Goal: Transaction & Acquisition: Purchase product/service

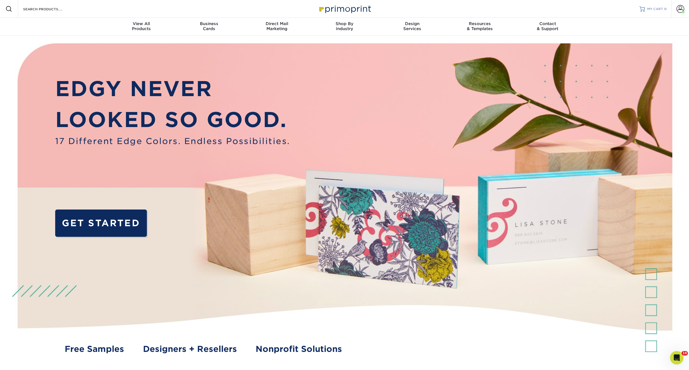
click at [656, 9] on span "MY CART" at bounding box center [656, 9] width 16 height 5
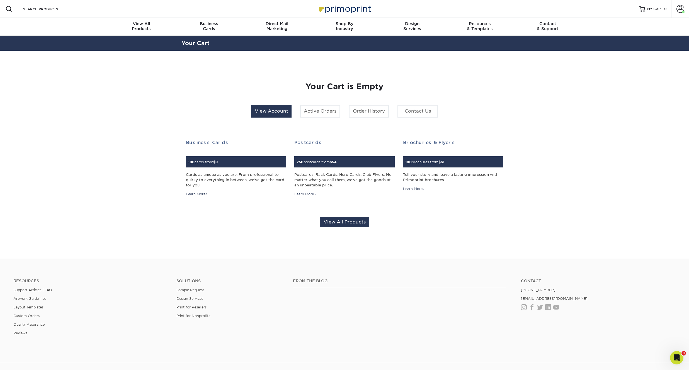
click at [270, 109] on link "View Account" at bounding box center [271, 111] width 40 height 13
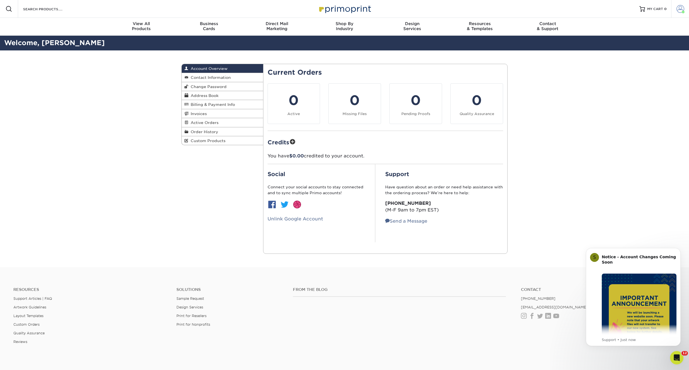
click at [685, 7] on link "Account" at bounding box center [681, 9] width 18 height 18
click at [679, 6] on span at bounding box center [681, 9] width 8 height 8
click at [200, 131] on span "Order History" at bounding box center [204, 132] width 30 height 4
click at [681, 248] on button "Dismiss notification" at bounding box center [679, 249] width 7 height 7
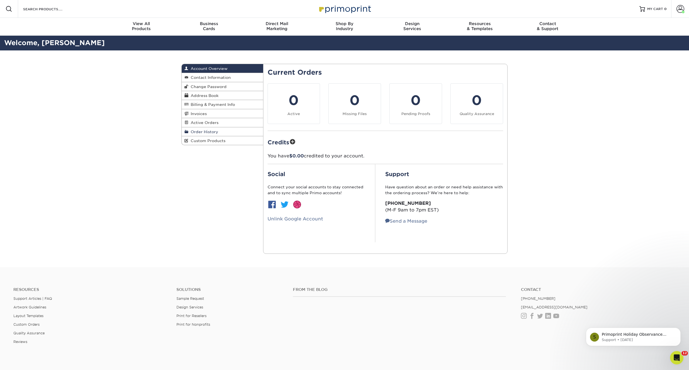
click at [204, 130] on span "Order History" at bounding box center [204, 132] width 30 height 4
click at [205, 131] on span "Order History" at bounding box center [204, 132] width 30 height 4
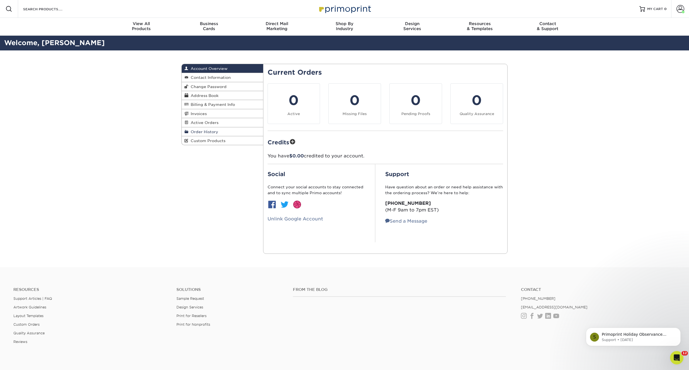
click at [198, 130] on span "Order History" at bounding box center [204, 132] width 30 height 4
click at [205, 131] on span "Order History" at bounding box center [204, 132] width 30 height 4
click at [209, 130] on span "Order History" at bounding box center [204, 132] width 30 height 4
click at [207, 132] on span "Order History" at bounding box center [204, 132] width 30 height 4
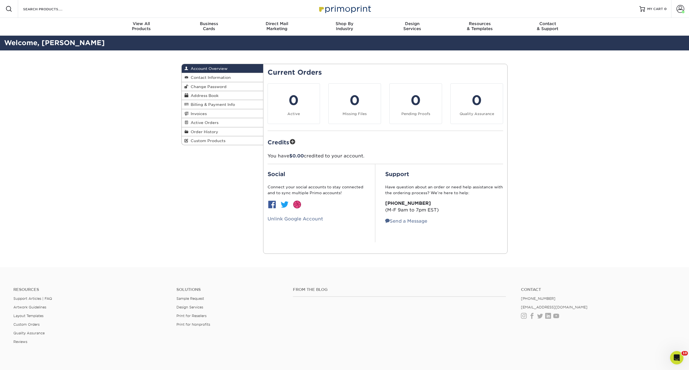
click at [334, 69] on h2 "Current Orders" at bounding box center [386, 73] width 236 height 8
click at [187, 130] on span at bounding box center [187, 132] width 4 height 4
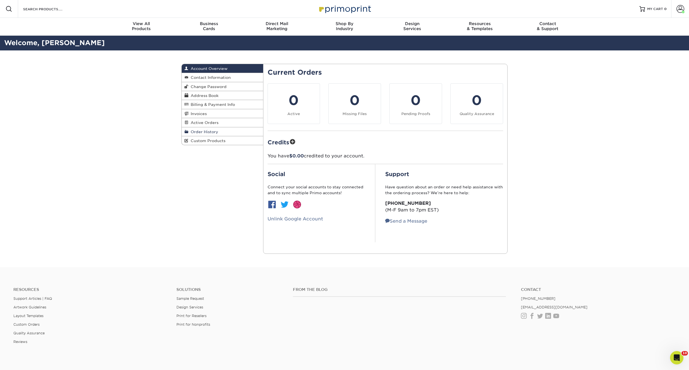
click at [187, 130] on span at bounding box center [187, 132] width 4 height 4
click at [196, 131] on span "Order History" at bounding box center [204, 132] width 30 height 4
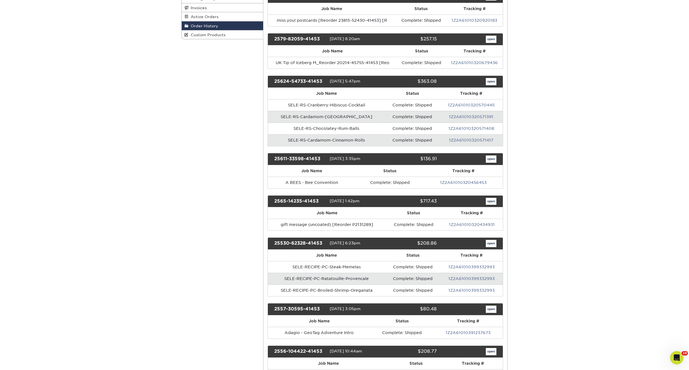
scroll to position [116, 0]
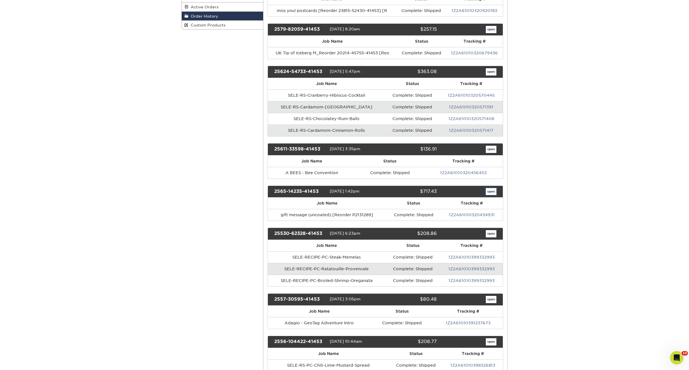
click at [493, 192] on link "open" at bounding box center [491, 191] width 11 height 7
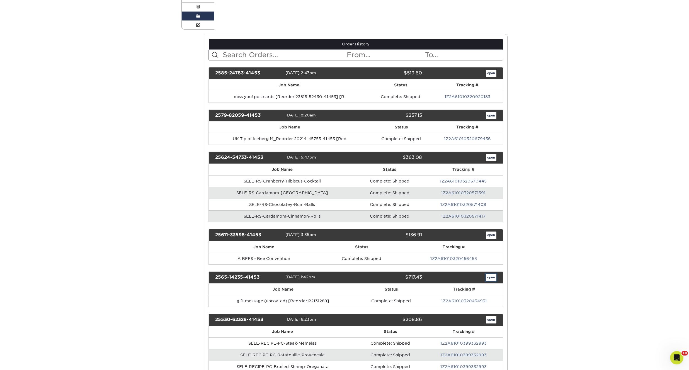
scroll to position [0, 0]
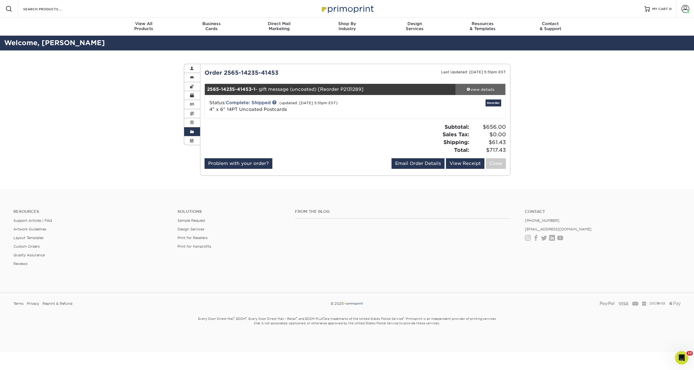
click at [483, 91] on div "view details" at bounding box center [480, 90] width 50 height 6
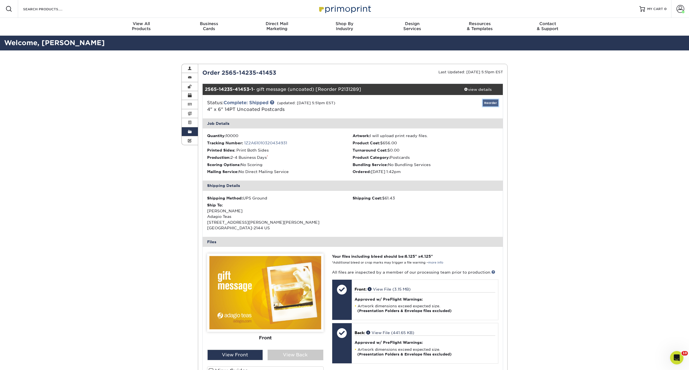
click at [494, 104] on link "Reorder" at bounding box center [491, 103] width 16 height 7
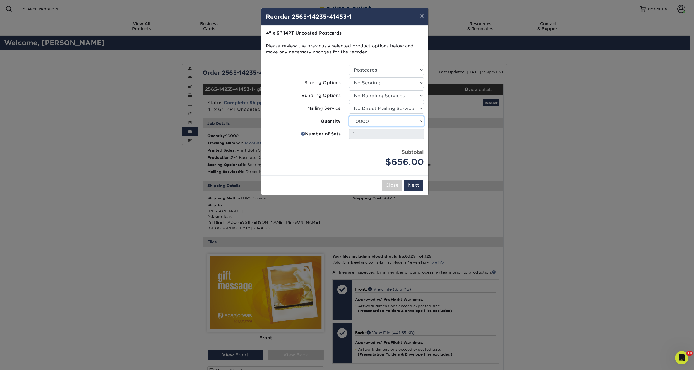
click at [391, 120] on select "100 250 500 750 1000 1500 2000 2500 3000 4000 5000 10000 15000 20000 25000 3000…" at bounding box center [386, 121] width 75 height 11
select select "e824bf9f-d22d-4070-926d-42c6dd5ef515"
click at [413, 186] on button "Next" at bounding box center [413, 185] width 18 height 11
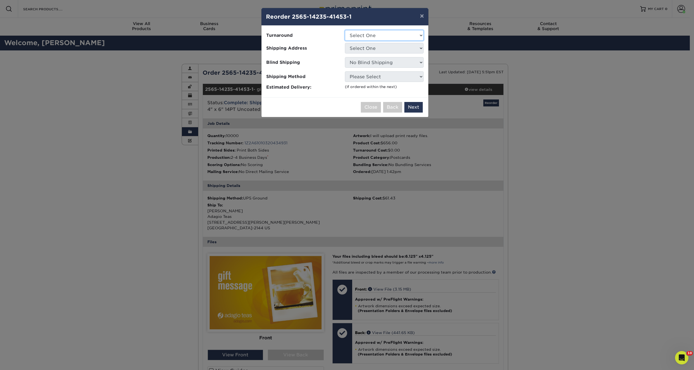
click at [394, 36] on select "Select One 2-4 Business Days 2 Day Next Business Day" at bounding box center [384, 35] width 79 height 11
select select "c3ea6a3e-8bf6-4bd7-99ff-73ed9f6a0ba2"
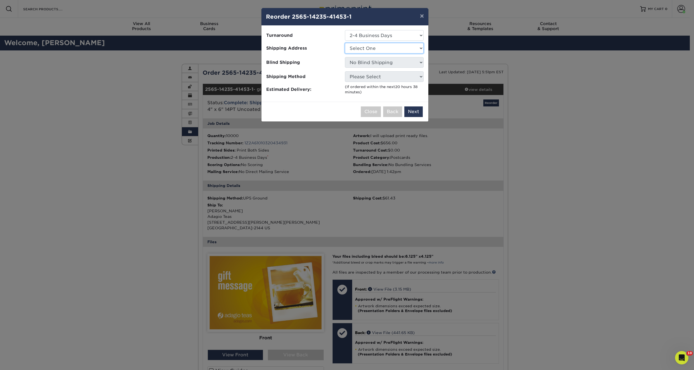
click at [378, 48] on select "Select One Ashley Elmwood Park, NJ Fresno Naperville Nick Nina Zito Old Orchard…" at bounding box center [384, 48] width 79 height 11
select select "281762"
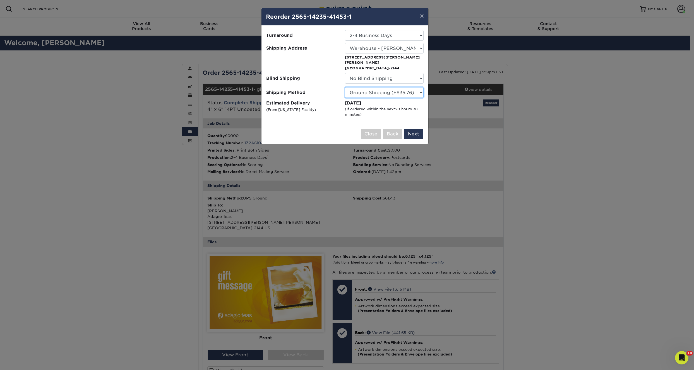
click at [410, 88] on select "Please Select Ground Shipping (+$35.76) 3 Day Shipping Service (+$53.75) 2 Day …" at bounding box center [384, 92] width 79 height 11
click at [416, 129] on button "Next" at bounding box center [413, 134] width 18 height 11
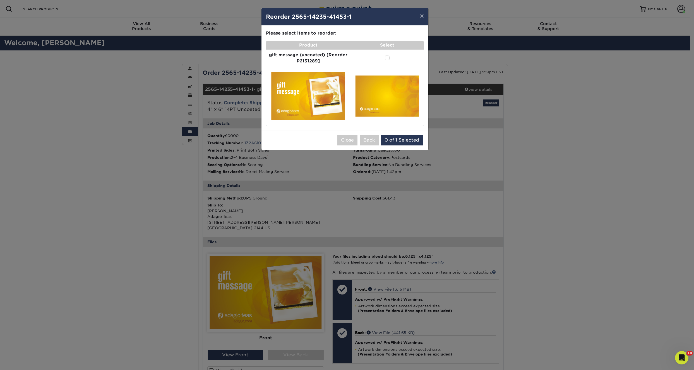
click at [387, 59] on span at bounding box center [387, 57] width 5 height 5
click at [0, 0] on input "checkbox" at bounding box center [0, 0] width 0 height 0
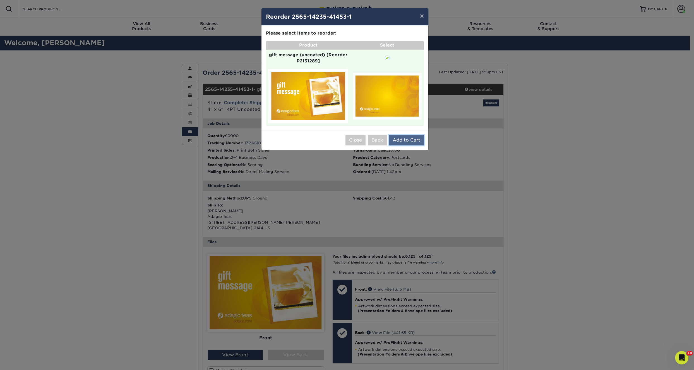
click at [414, 139] on button "Add to Cart" at bounding box center [406, 140] width 35 height 11
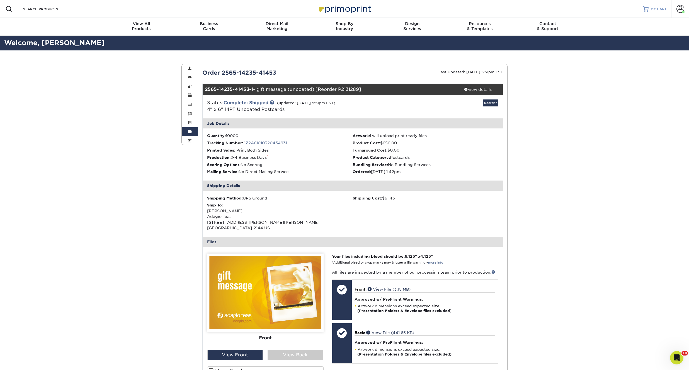
click at [661, 9] on span "MY CART" at bounding box center [659, 9] width 16 height 5
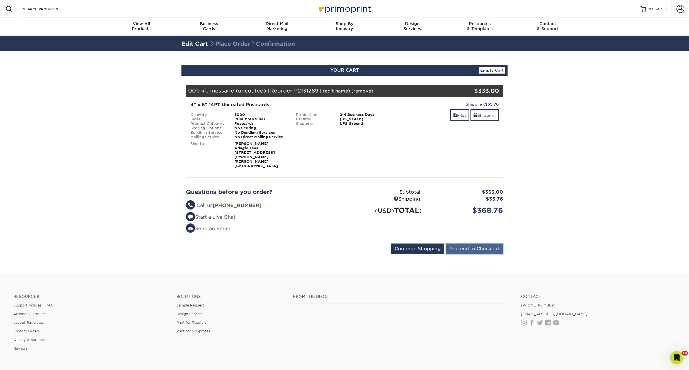
click at [482, 244] on input "Proceed to Checkout" at bounding box center [474, 249] width 57 height 11
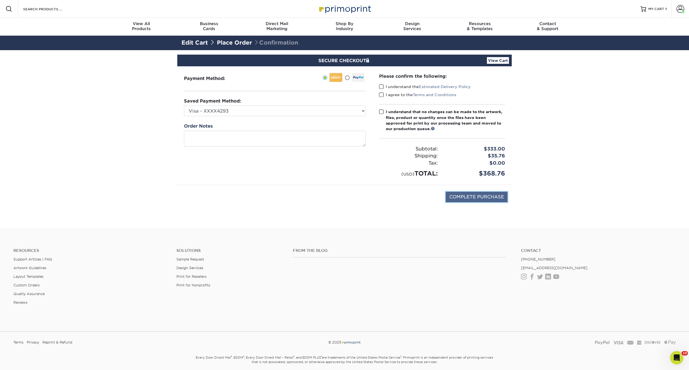
click at [479, 197] on input "COMPLETE PURCHASE" at bounding box center [477, 197] width 62 height 11
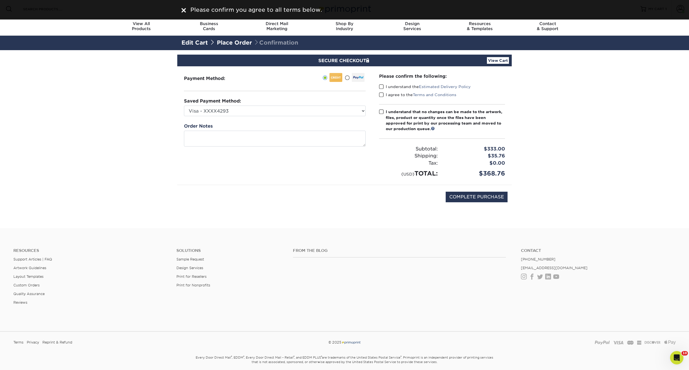
click at [381, 86] on span at bounding box center [381, 86] width 5 height 5
click at [0, 0] on input "I understand the Estimated Delivery Policy" at bounding box center [0, 0] width 0 height 0
click at [382, 96] on span at bounding box center [381, 94] width 5 height 5
click at [0, 0] on input "I agree to the Terms and Conditions" at bounding box center [0, 0] width 0 height 0
click at [381, 112] on span at bounding box center [381, 111] width 5 height 5
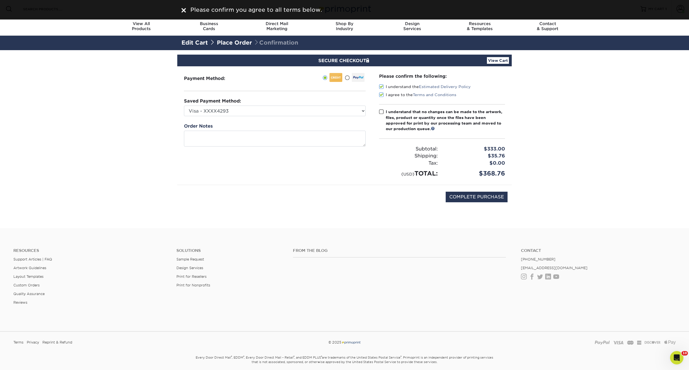
click at [0, 0] on input "I understand that no changes can be made to the artwork, files, product or quan…" at bounding box center [0, 0] width 0 height 0
click at [492, 199] on input "COMPLETE PURCHASE" at bounding box center [477, 197] width 62 height 11
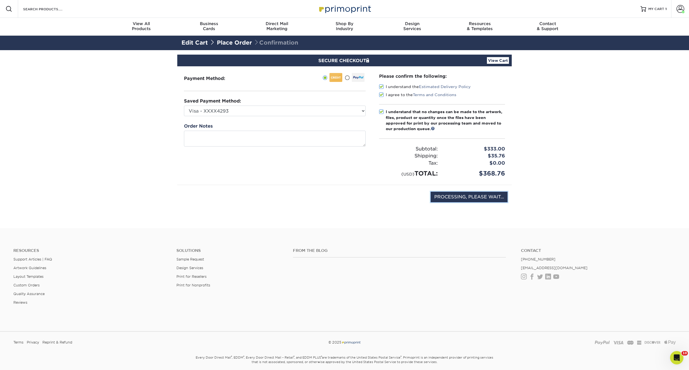
type input "COMPLETE PURCHASE"
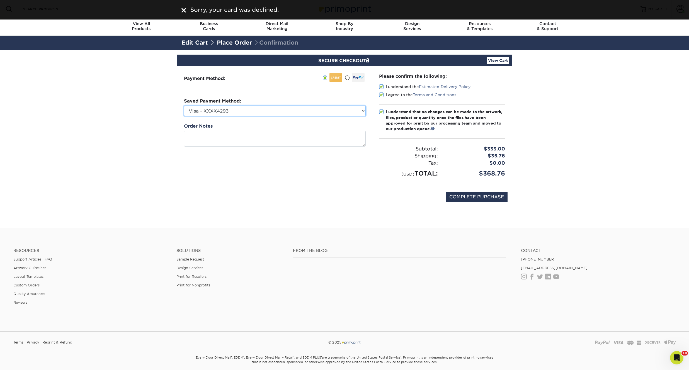
click at [332, 111] on select "Visa - XXXX4293 Visa - XXXX0957 Visa - XXXX0583 Visa - XXXX7649 Visa - XXXX3341…" at bounding box center [275, 111] width 182 height 11
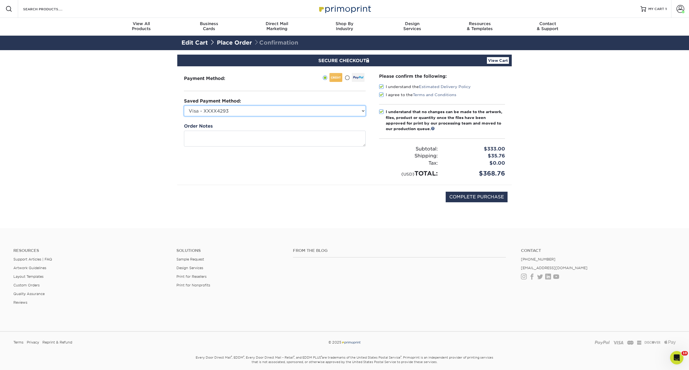
select select "42111"
click at [480, 197] on input "COMPLETE PURCHASE" at bounding box center [477, 197] width 62 height 11
type input "PROCESSING, PLEASE WAIT..."
